Goal: Information Seeking & Learning: Learn about a topic

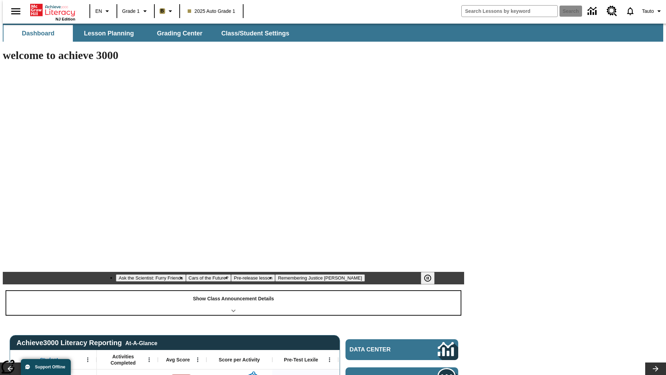
click at [233, 291] on div "Show Class Announcement Details" at bounding box center [233, 303] width 454 height 24
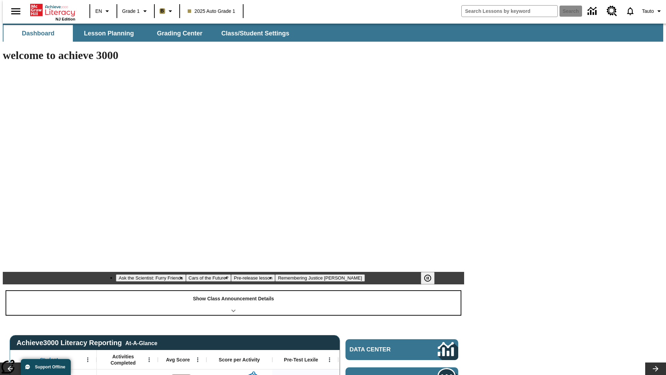
click at [233, 291] on div "Show Class Announcement Details" at bounding box center [233, 303] width 454 height 24
